Goal: Check status: Check status

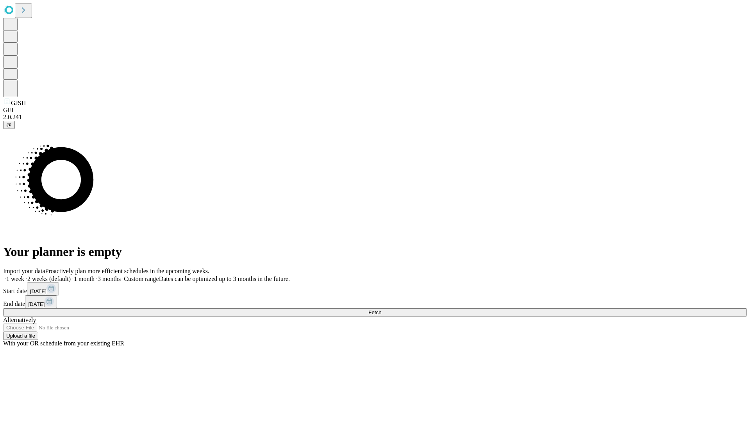
click at [381, 309] on span "Fetch" at bounding box center [374, 312] width 13 height 6
